Goal: Contribute content: Contribute content

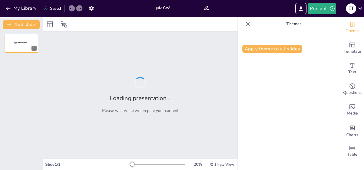
type input "quiz CVA"
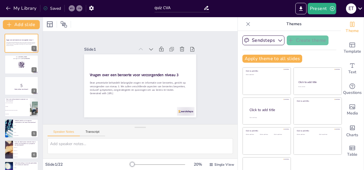
checkbox input "true"
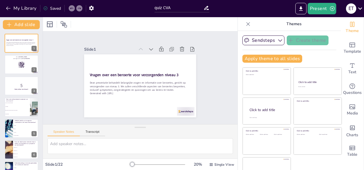
checkbox input "true"
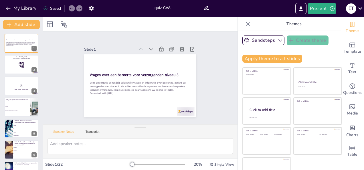
checkbox input "true"
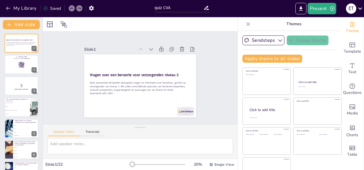
checkbox input "true"
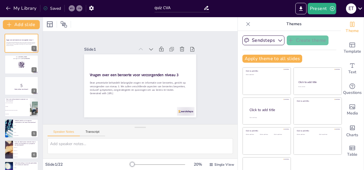
checkbox input "true"
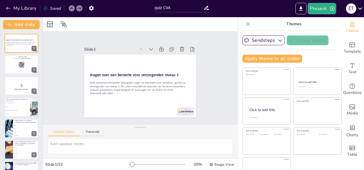
checkbox input "true"
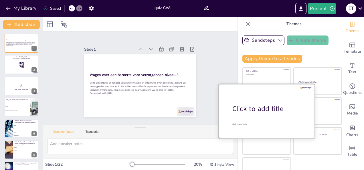
checkbox input "true"
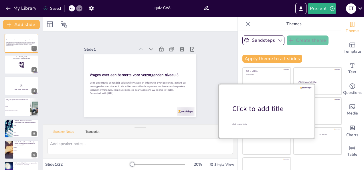
checkbox input "true"
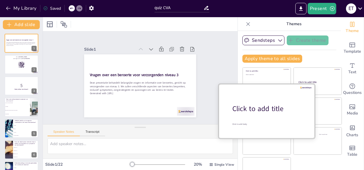
checkbox input "true"
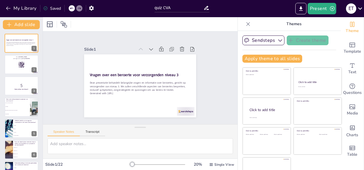
checkbox input "true"
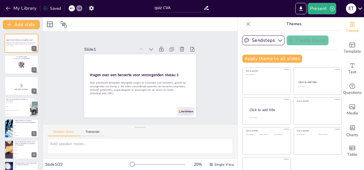
checkbox input "true"
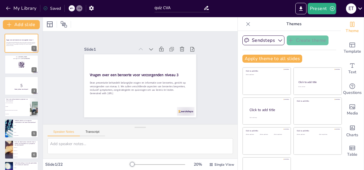
checkbox input "true"
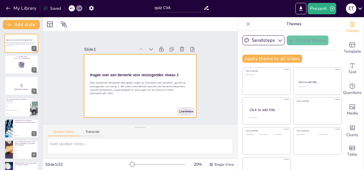
checkbox input "true"
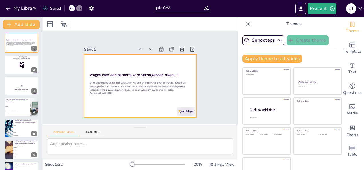
checkbox input "true"
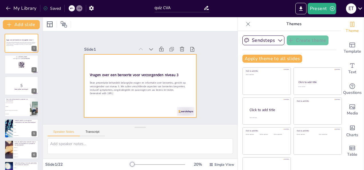
checkbox input "true"
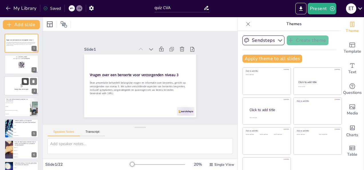
checkbox input "true"
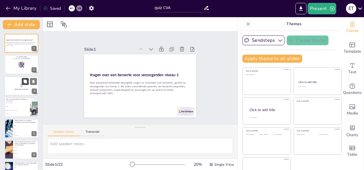
checkbox input "true"
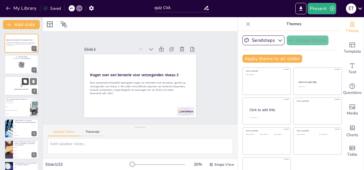
checkbox input "true"
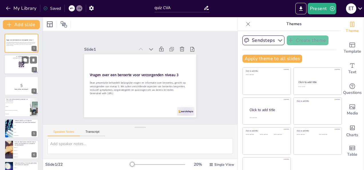
checkbox input "true"
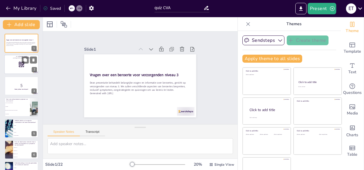
checkbox input "true"
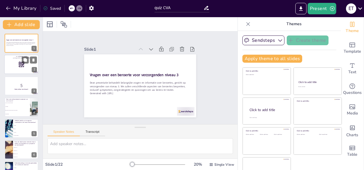
checkbox input "true"
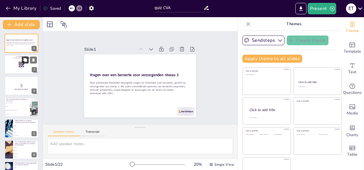
checkbox input "true"
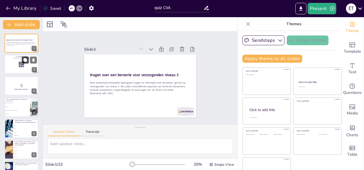
checkbox input "true"
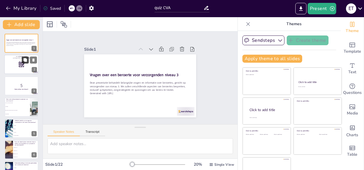
checkbox input "true"
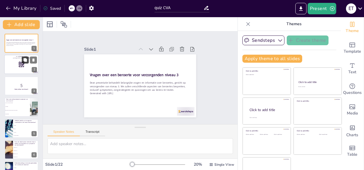
checkbox input "true"
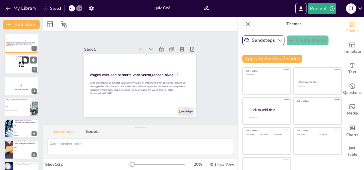
checkbox input "true"
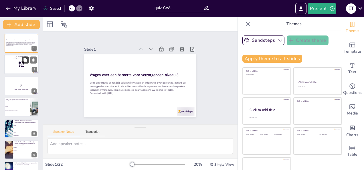
checkbox input "true"
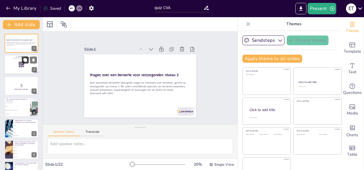
click at [22, 61] on button at bounding box center [25, 60] width 7 height 7
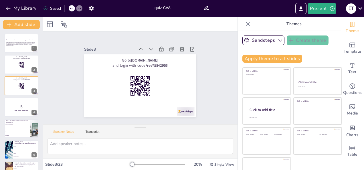
checkbox input "true"
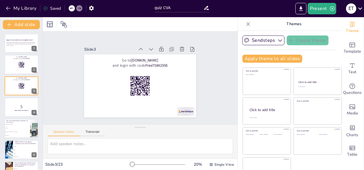
checkbox input "true"
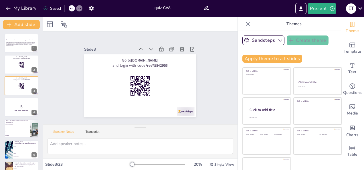
checkbox input "true"
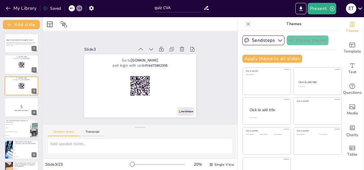
checkbox input "true"
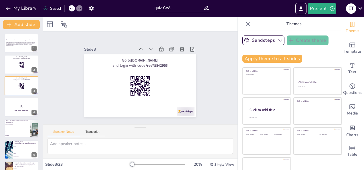
checkbox input "true"
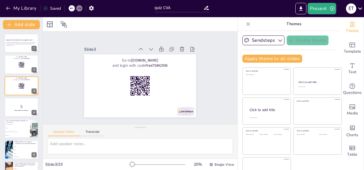
checkbox input "true"
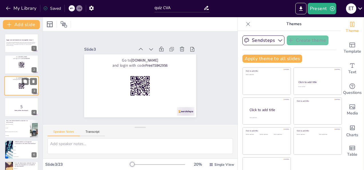
checkbox input "true"
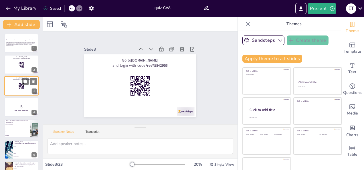
checkbox input "true"
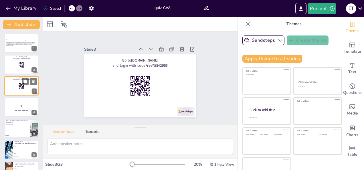
checkbox input "true"
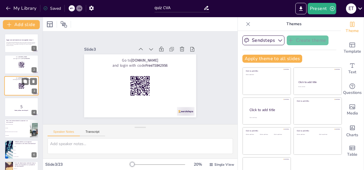
checkbox input "true"
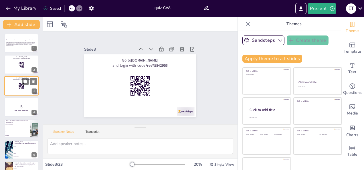
checkbox input "true"
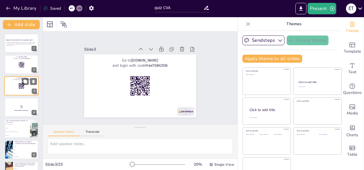
checkbox input "true"
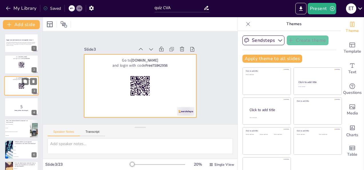
checkbox input "true"
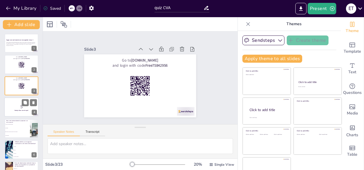
click at [15, 104] on p "5" at bounding box center [21, 107] width 31 height 6
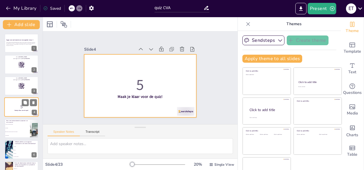
scroll to position [7, 0]
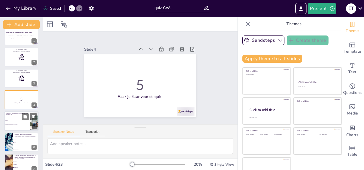
click at [14, 120] on span "Hoofdpijn" at bounding box center [17, 120] width 25 height 1
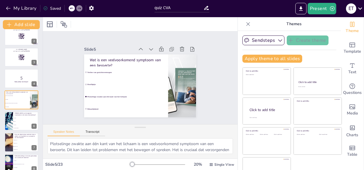
scroll to position [13, 0]
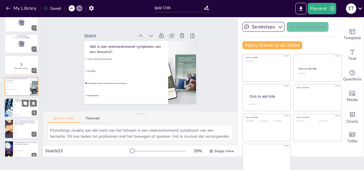
click at [31, 106] on li "Roken" at bounding box center [26, 107] width 26 height 3
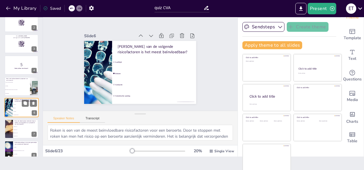
scroll to position [50, 0]
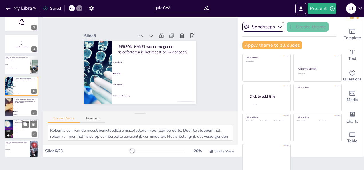
click at [29, 127] on div at bounding box center [29, 124] width 15 height 7
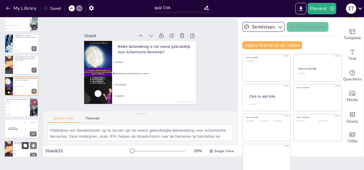
click at [26, 146] on icon at bounding box center [24, 145] width 3 height 3
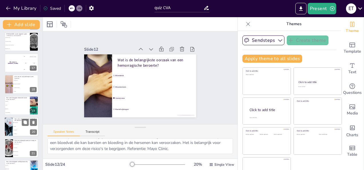
scroll to position [377, 0]
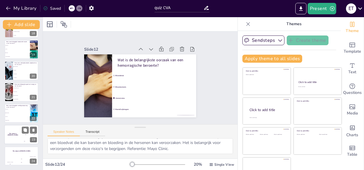
click at [11, 132] on div "The winner is [PERSON_NAME]" at bounding box center [12, 134] width 17 height 19
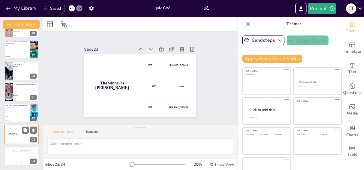
scroll to position [0, 0]
click at [18, 113] on li "Minder suiker" at bounding box center [17, 113] width 26 height 4
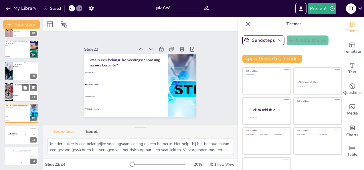
click at [20, 94] on li "Medicatiebeheer" at bounding box center [26, 96] width 26 height 4
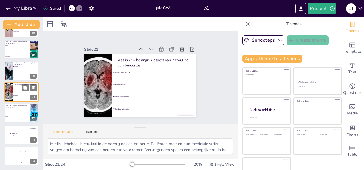
scroll to position [369, 0]
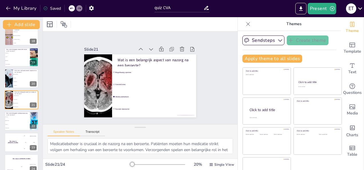
click at [245, 23] on icon at bounding box center [248, 24] width 6 height 6
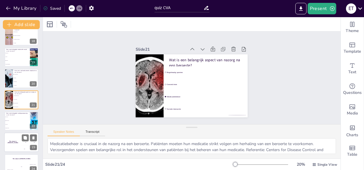
click at [15, 145] on div "The winner is [PERSON_NAME]" at bounding box center [12, 142] width 17 height 19
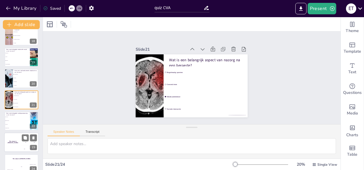
scroll to position [377, 0]
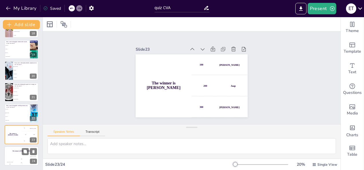
click at [19, 155] on div "The winner is [PERSON_NAME]" at bounding box center [21, 151] width 34 height 10
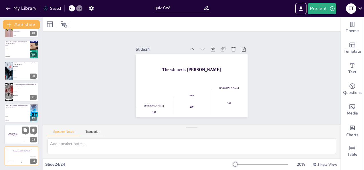
click at [21, 135] on h4 "The winner is [PERSON_NAME]" at bounding box center [12, 134] width 17 height 3
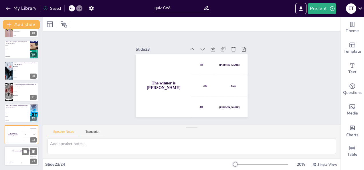
click at [21, 158] on div "Jaap" at bounding box center [21, 158] width 11 height 1
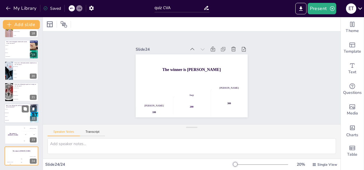
click at [21, 115] on li "Meer vet" at bounding box center [17, 117] width 26 height 4
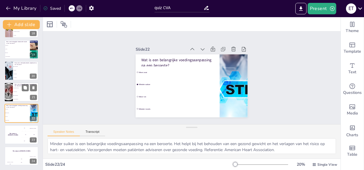
click at [23, 94] on li "Medicatiebeheer" at bounding box center [26, 96] width 26 height 4
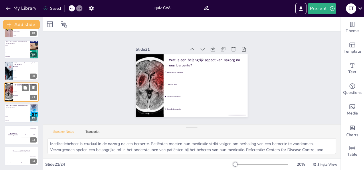
scroll to position [369, 0]
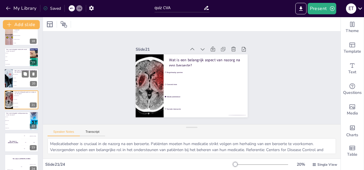
click at [24, 80] on li "Hartziekten" at bounding box center [26, 82] width 26 height 4
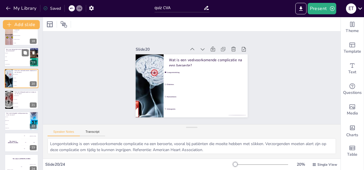
scroll to position [348, 0]
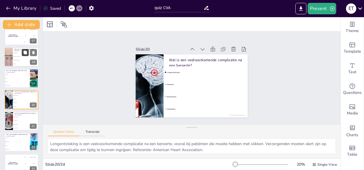
drag, startPoint x: 19, startPoint y: 75, endPoint x: 25, endPoint y: 71, distance: 6.8
click at [20, 74] on li "Blijdschap" at bounding box center [17, 73] width 25 height 3
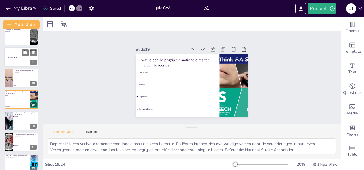
click at [13, 51] on div "The winner is [PERSON_NAME]" at bounding box center [12, 56] width 17 height 19
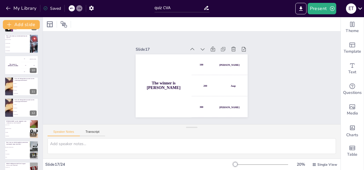
scroll to position [0, 0]
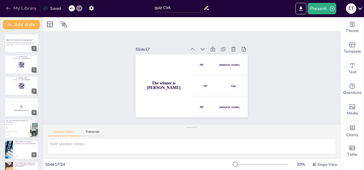
click at [7, 8] on icon "button" at bounding box center [8, 9] width 4 height 4
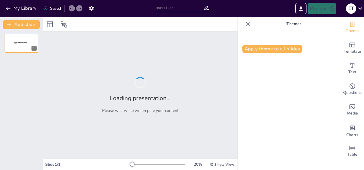
type input "quiz CVA"
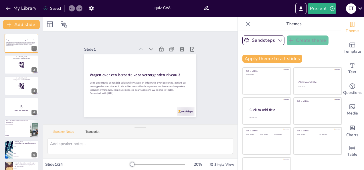
checkbox input "true"
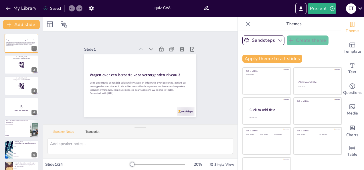
checkbox input "true"
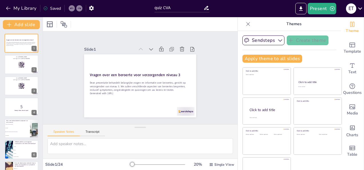
checkbox input "true"
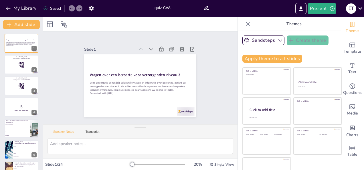
checkbox input "true"
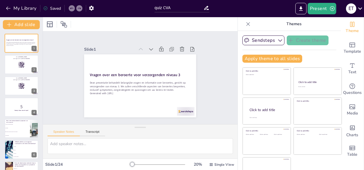
checkbox input "true"
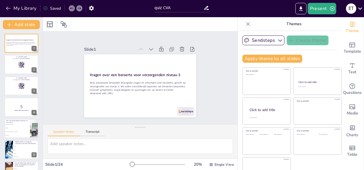
checkbox input "true"
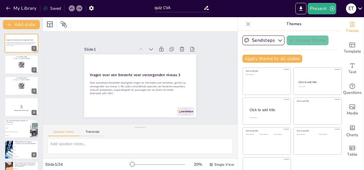
checkbox input "true"
click at [278, 41] on icon "button" at bounding box center [280, 40] width 4 height 2
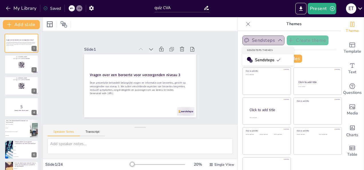
click at [277, 41] on icon "button" at bounding box center [280, 40] width 6 height 6
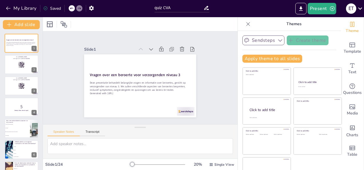
checkbox input "true"
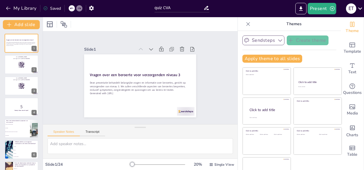
checkbox input "true"
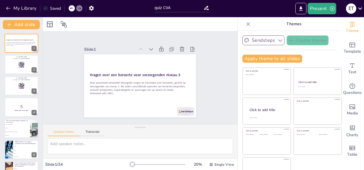
checkbox input "true"
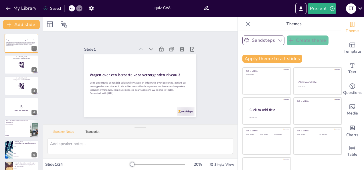
checkbox input "true"
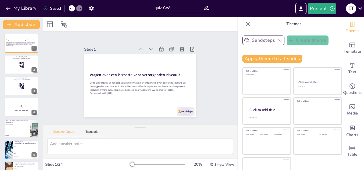
checkbox input "true"
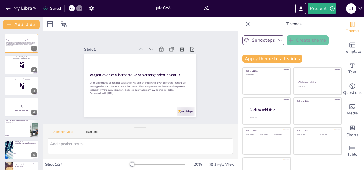
checkbox input "true"
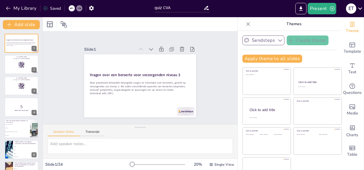
checkbox input "true"
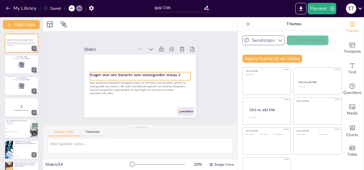
checkbox input "true"
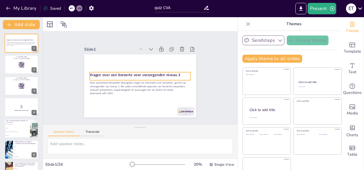
checkbox input "true"
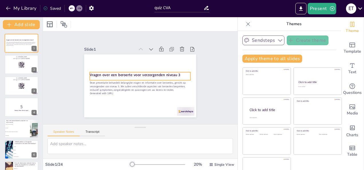
checkbox input "true"
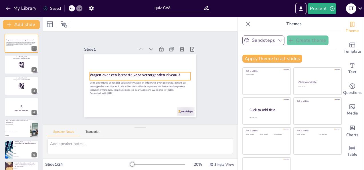
checkbox input "true"
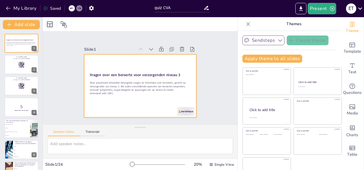
checkbox input "true"
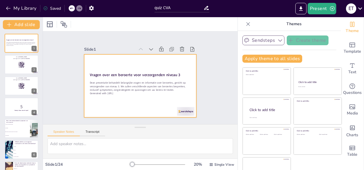
checkbox input "true"
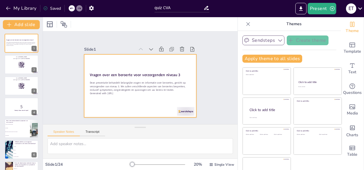
checkbox input "true"
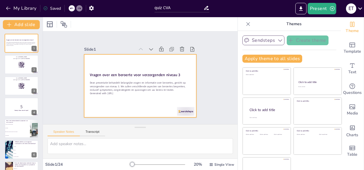
checkbox input "true"
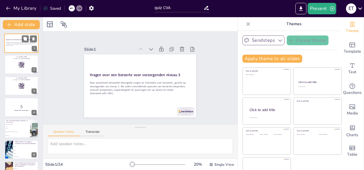
checkbox input "true"
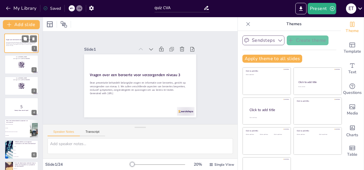
checkbox input "true"
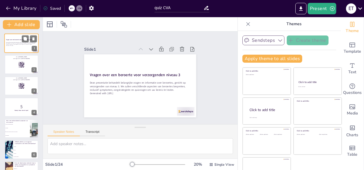
checkbox input "true"
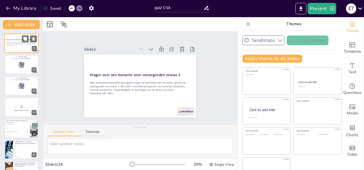
checkbox input "true"
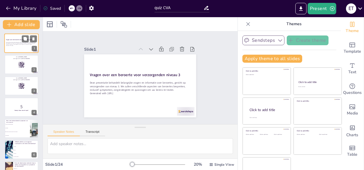
checkbox input "true"
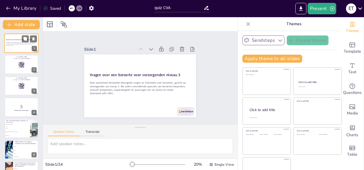
checkbox input "true"
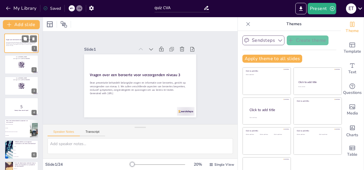
checkbox input "true"
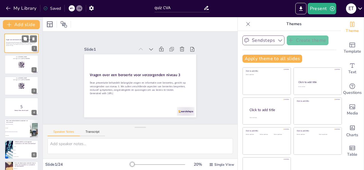
checkbox input "true"
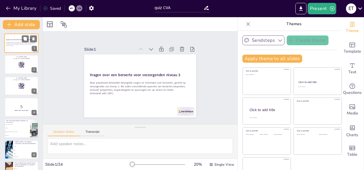
checkbox input "true"
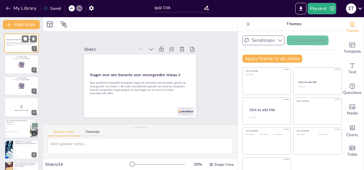
checkbox input "true"
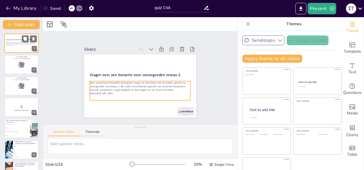
checkbox input "true"
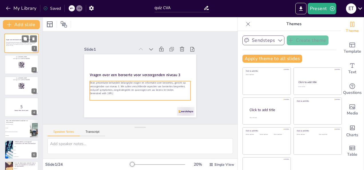
checkbox input "true"
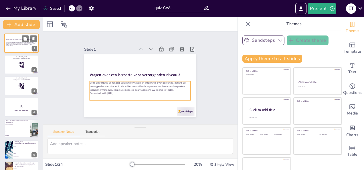
checkbox input "true"
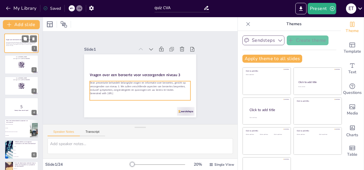
checkbox input "true"
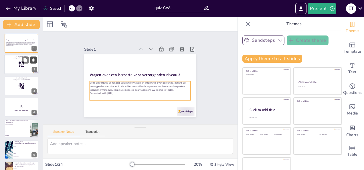
checkbox input "true"
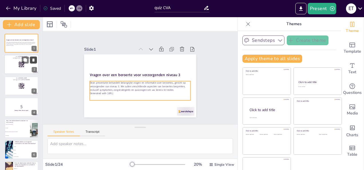
checkbox input "true"
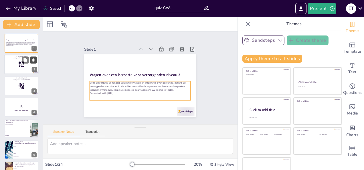
checkbox input "true"
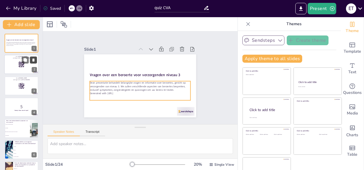
checkbox input "true"
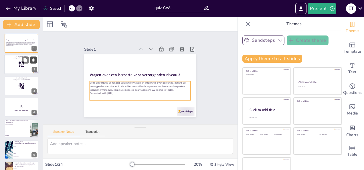
checkbox input "true"
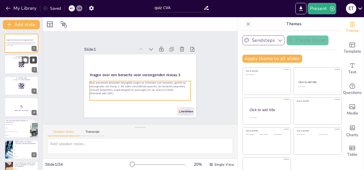
checkbox input "true"
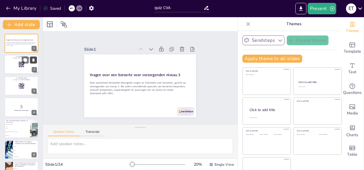
checkbox input "true"
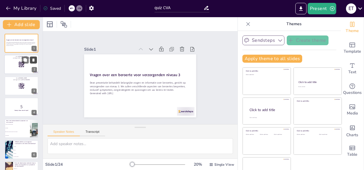
checkbox input "true"
click at [23, 105] on button at bounding box center [25, 102] width 7 height 7
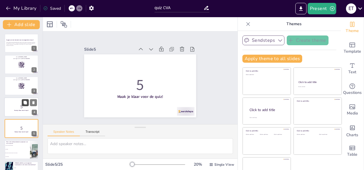
scroll to position [29, 0]
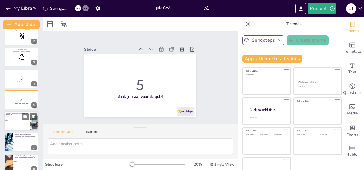
click at [20, 124] on span "Plotselinge zwakte aan één kant van het lichaam" at bounding box center [17, 124] width 25 height 1
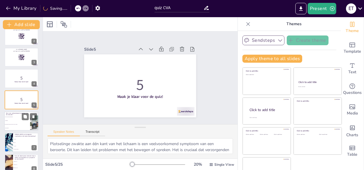
scroll to position [50, 0]
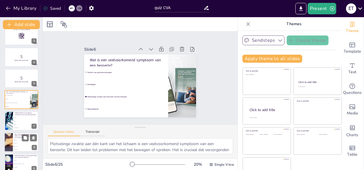
click at [22, 142] on li "Binnen 3 uur" at bounding box center [26, 143] width 26 height 3
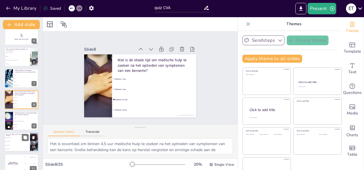
click at [34, 137] on icon at bounding box center [33, 138] width 4 height 4
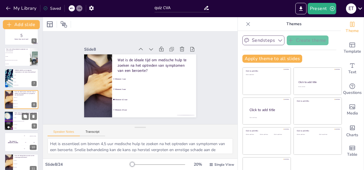
click at [21, 120] on li "Medicijnen om bloedstolsels op te lossen" at bounding box center [26, 120] width 26 height 3
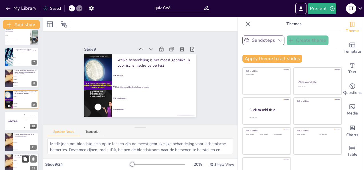
click at [22, 160] on button at bounding box center [25, 159] width 7 height 7
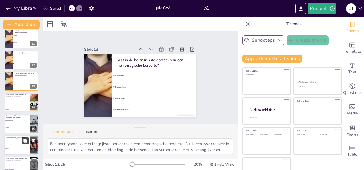
scroll to position [228, 0]
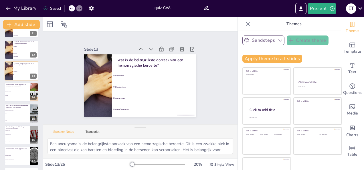
click at [25, 160] on li "Plotselinge visuele veranderingen" at bounding box center [17, 158] width 25 height 3
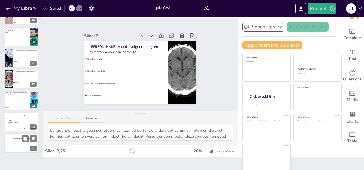
scroll to position [398, 0]
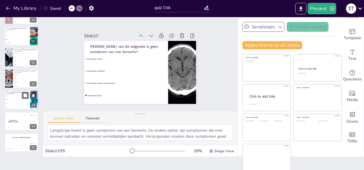
click at [19, 102] on li "Meer vet" at bounding box center [17, 104] width 26 height 4
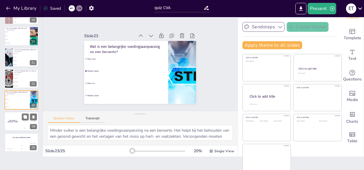
click at [18, 124] on div "The winner is [PERSON_NAME]" at bounding box center [12, 121] width 17 height 19
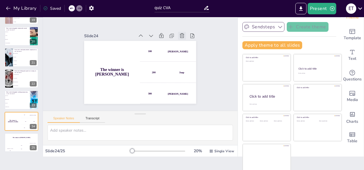
click at [185, 46] on icon at bounding box center [188, 49] width 7 height 7
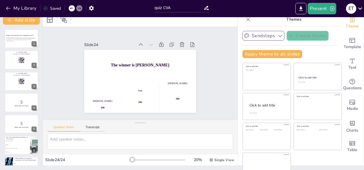
scroll to position [0, 0]
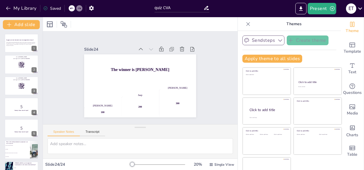
click at [246, 23] on icon at bounding box center [248, 24] width 4 height 4
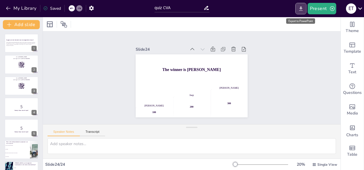
click at [302, 7] on icon "Export to PowerPoint" at bounding box center [301, 9] width 6 height 6
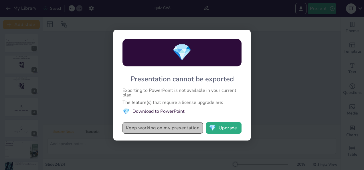
click at [175, 126] on button "Keep working on my presentation" at bounding box center [162, 127] width 80 height 11
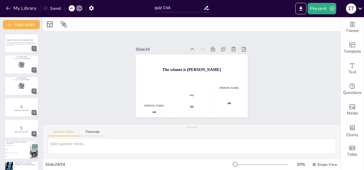
click at [361, 8] on icon at bounding box center [360, 8] width 4 height 2
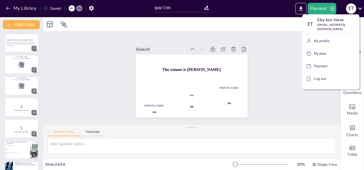
click at [274, 70] on div at bounding box center [182, 85] width 364 height 170
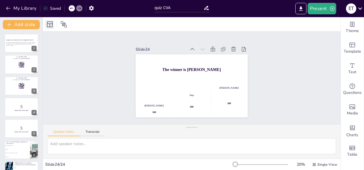
click at [50, 24] on icon at bounding box center [49, 24] width 7 height 7
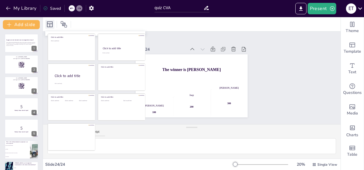
click at [50, 24] on icon at bounding box center [49, 24] width 7 height 7
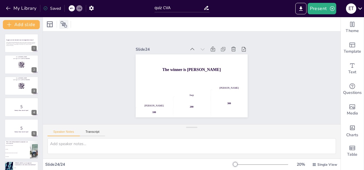
click at [64, 26] on icon at bounding box center [64, 24] width 6 height 6
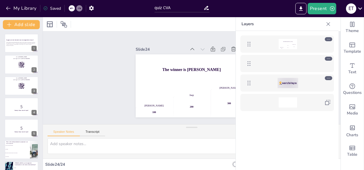
drag, startPoint x: 94, startPoint y: 23, endPoint x: 104, endPoint y: 23, distance: 10.3
click at [99, 23] on div at bounding box center [191, 24] width 297 height 14
click at [329, 23] on icon at bounding box center [328, 24] width 4 height 4
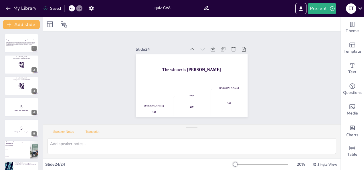
click at [93, 131] on button "Transcript" at bounding box center [92, 133] width 25 height 6
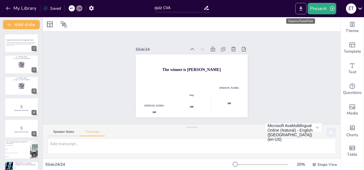
click at [300, 8] on icon "Export to PowerPoint" at bounding box center [301, 9] width 6 height 6
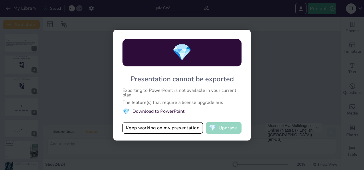
click at [218, 127] on button "💎 Upgrade" at bounding box center [224, 127] width 36 height 11
